Goal: Information Seeking & Learning: Learn about a topic

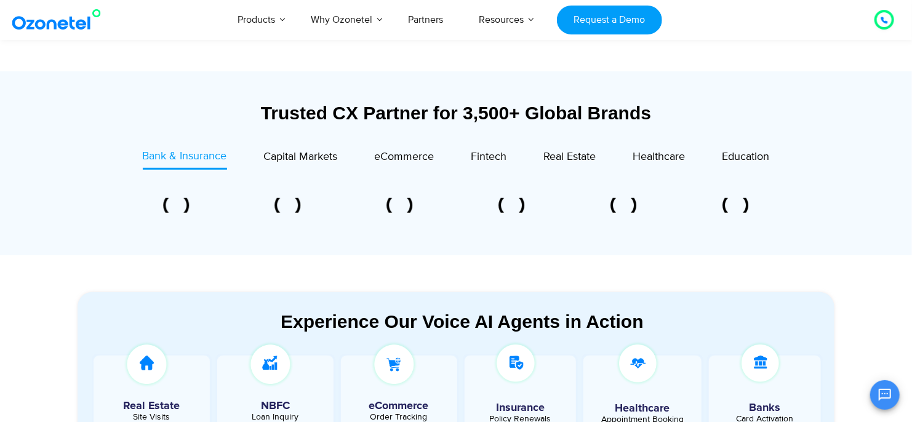
scroll to position [661, 0]
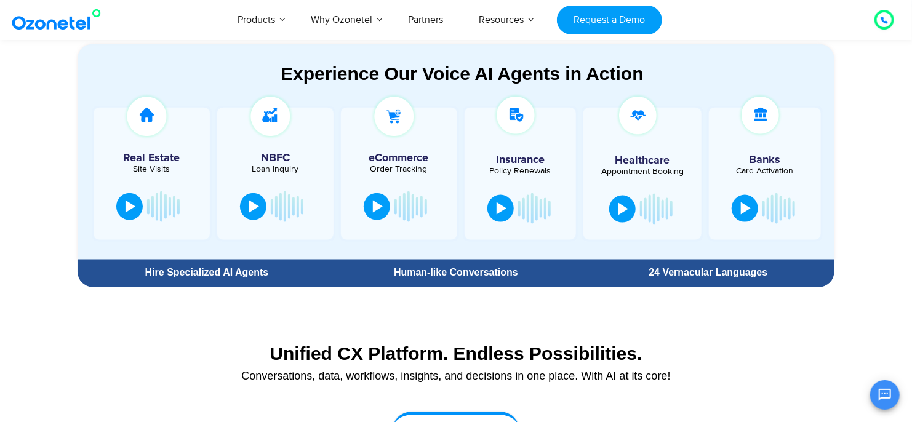
click at [890, 189] on section "Experience Our Voice AI Agents in Action Real Estate Site Visits NBFC Loan Inqu…" at bounding box center [456, 149] width 912 height 285
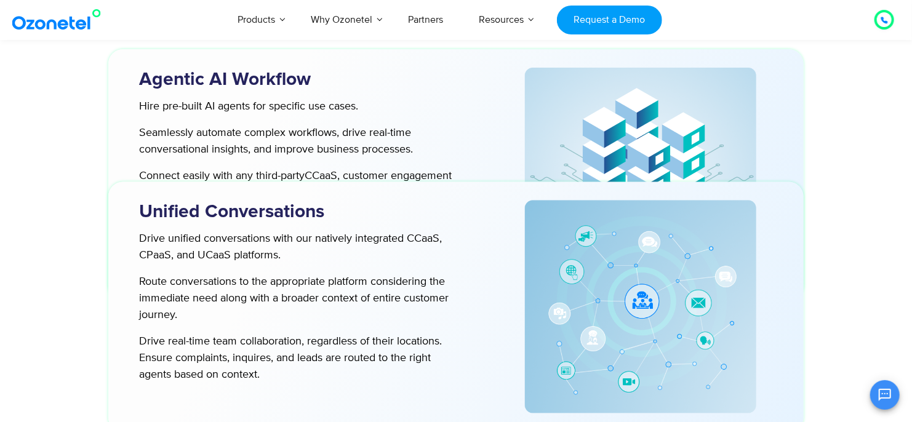
scroll to position [3738, 0]
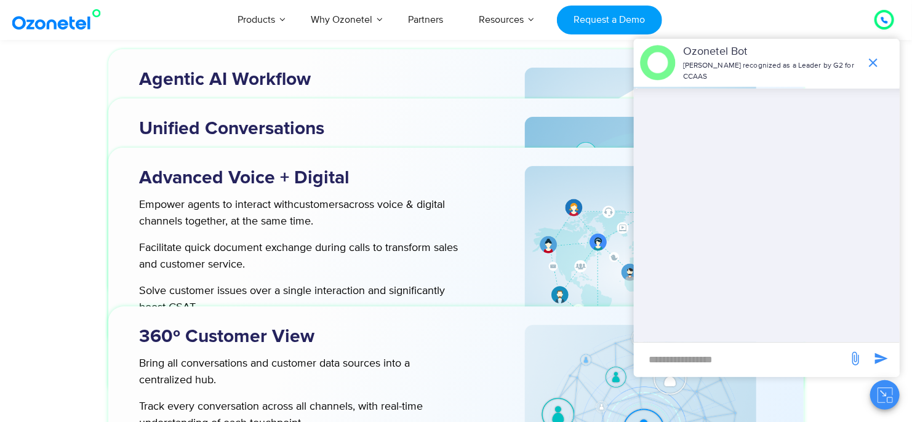
click at [871, 65] on icon "end chat or minimize" at bounding box center [873, 62] width 9 height 9
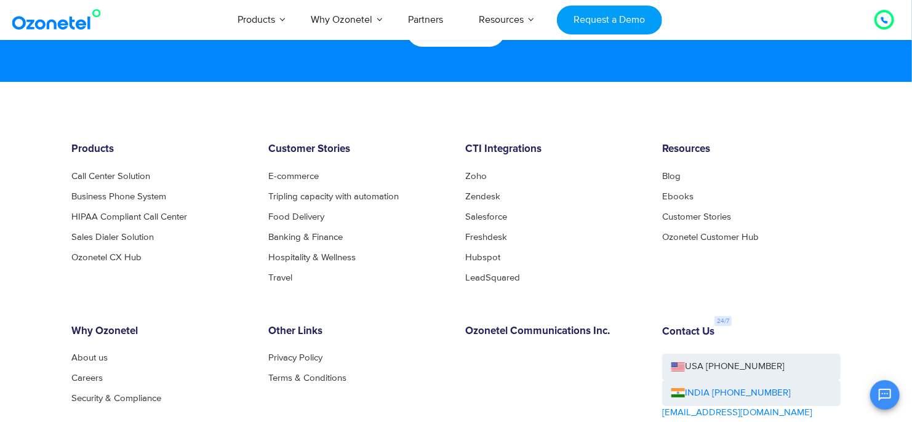
scroll to position [6726, 0]
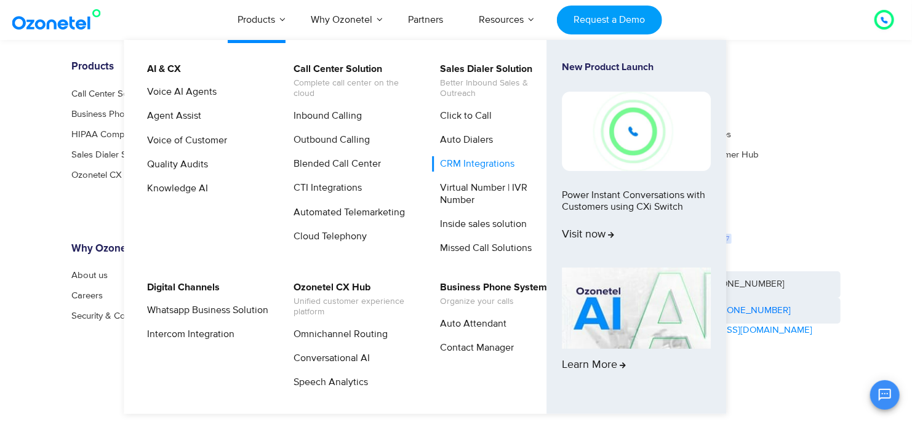
click at [462, 164] on link "CRM Integrations" at bounding box center [474, 163] width 84 height 15
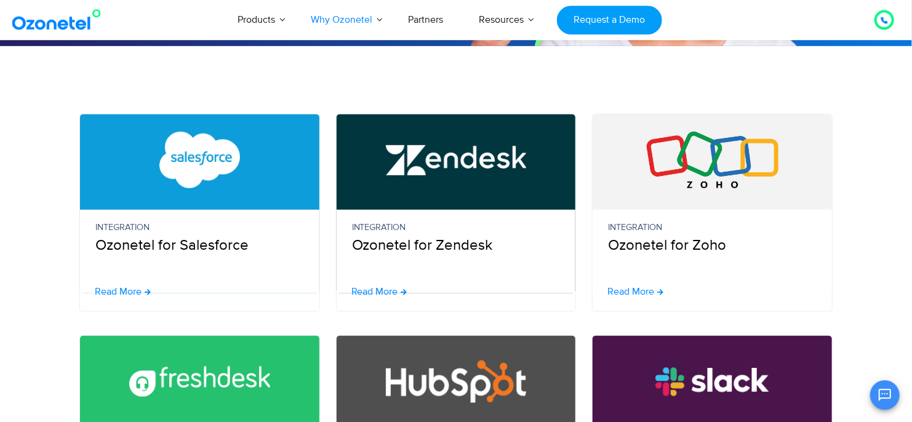
scroll to position [248, 0]
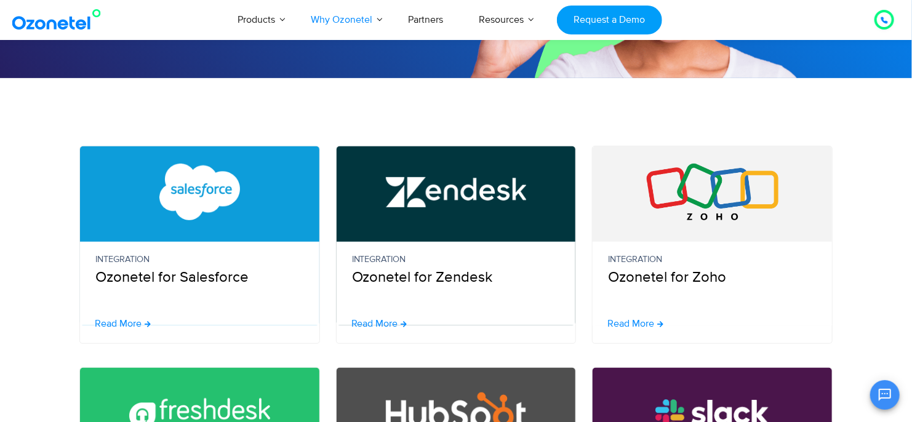
click at [664, 324] on div "Read More" at bounding box center [719, 323] width 225 height 15
click at [658, 325] on span "Read More" at bounding box center [637, 324] width 61 height 10
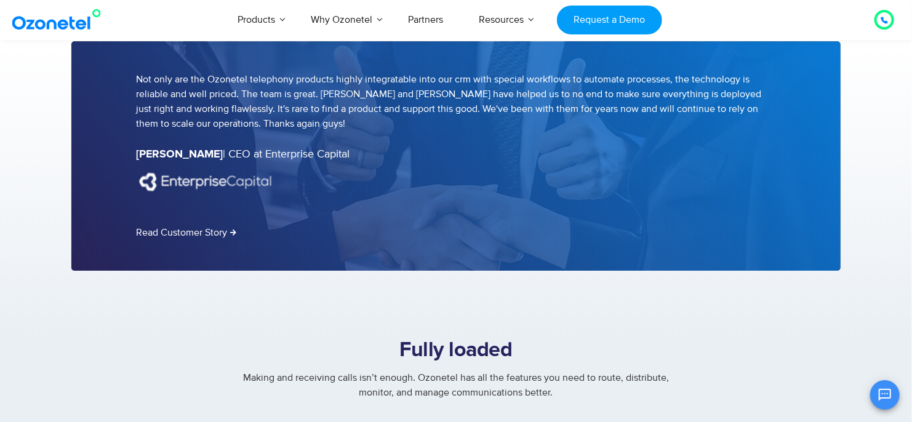
scroll to position [2067, 0]
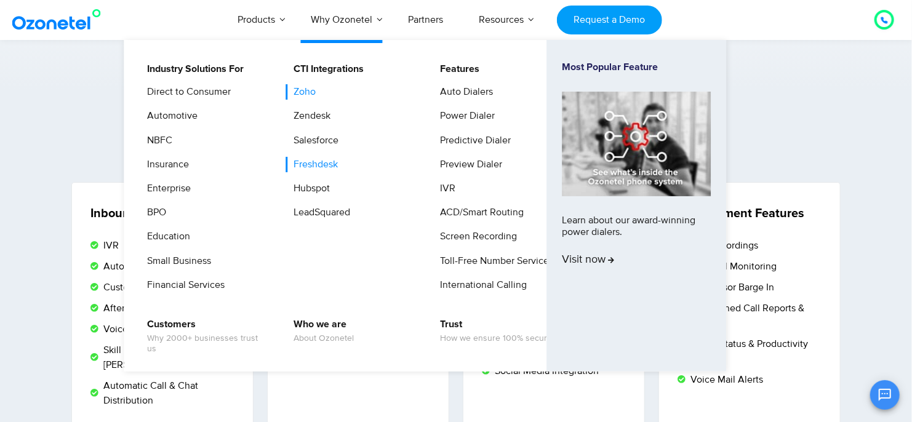
click at [309, 167] on link "Freshdesk" at bounding box center [312, 164] width 54 height 15
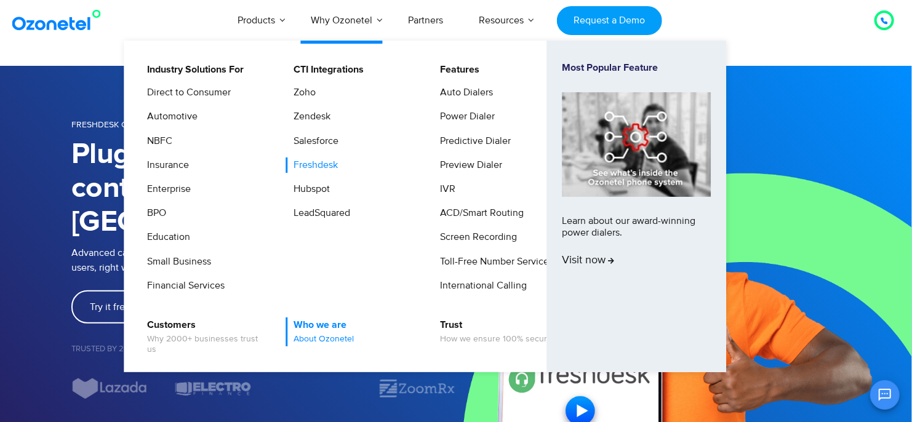
click at [315, 341] on span "About Ozonetel" at bounding box center [323, 339] width 60 height 10
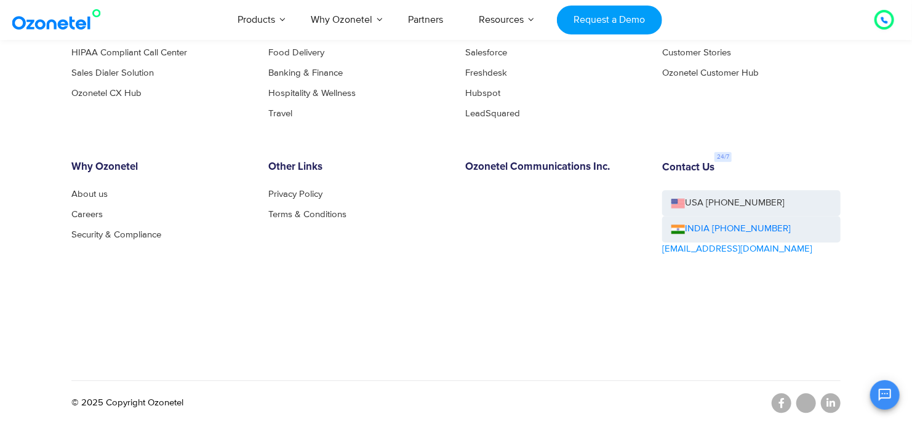
scroll to position [1408, 0]
